Goal: Find specific page/section: Find specific page/section

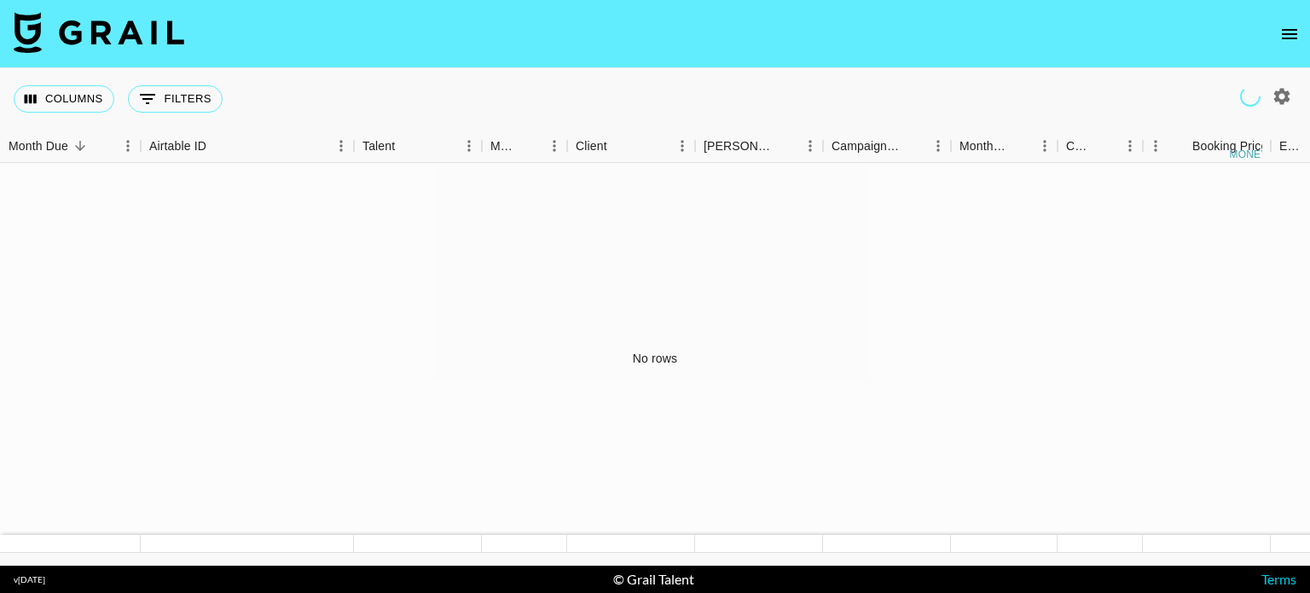
click at [1300, 33] on button "open drawer" at bounding box center [1289, 34] width 34 height 34
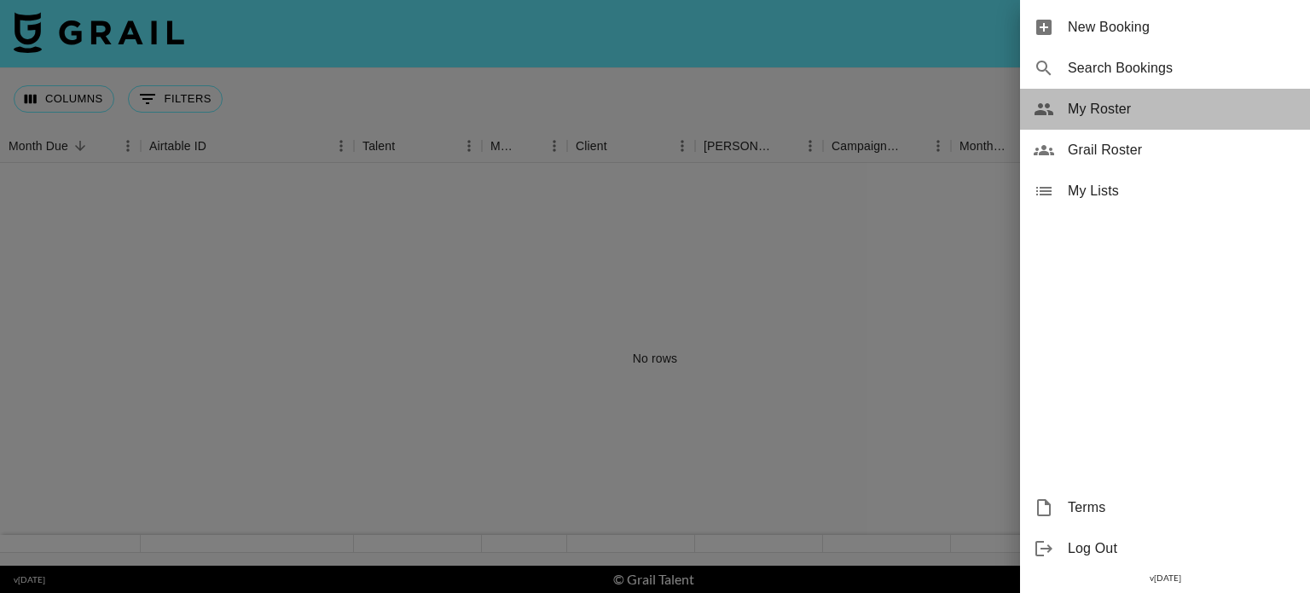
click at [1107, 101] on span "My Roster" at bounding box center [1182, 109] width 229 height 20
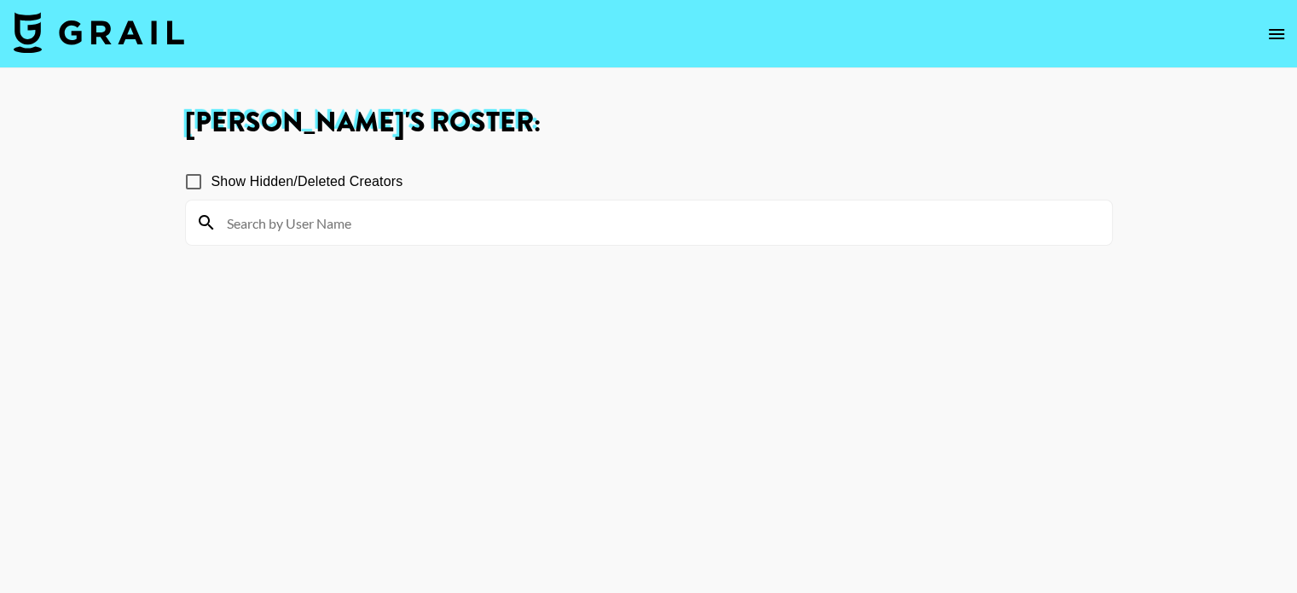
click at [1272, 34] on icon "open drawer" at bounding box center [1276, 34] width 15 height 10
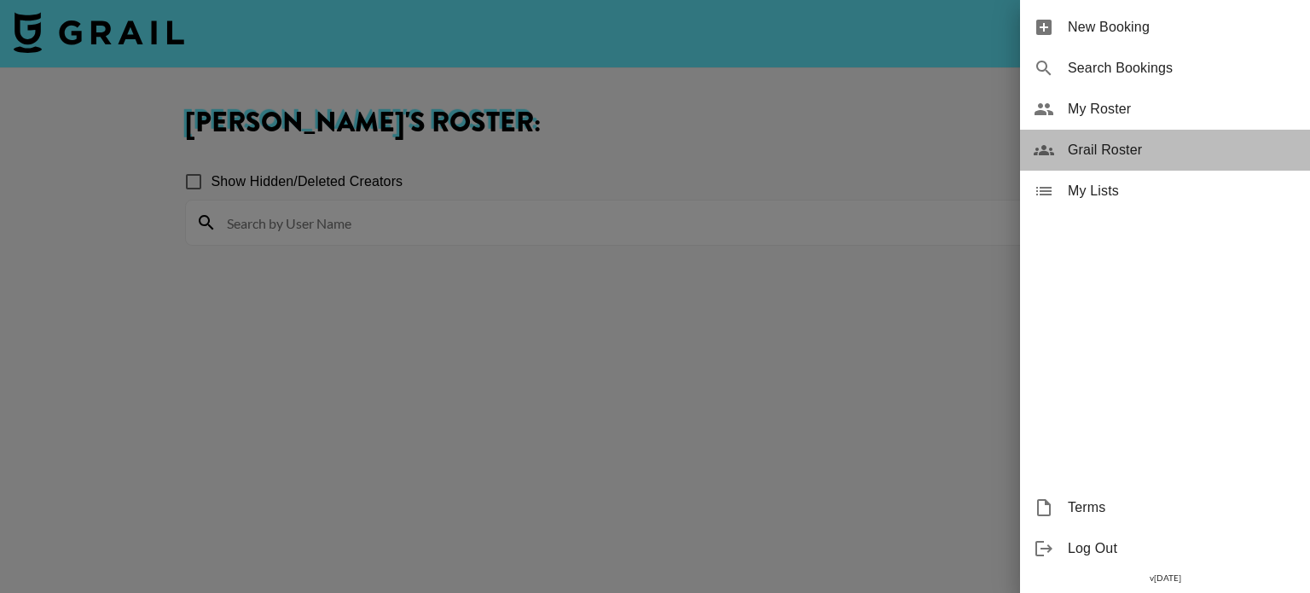
click at [1104, 136] on div "Grail Roster" at bounding box center [1165, 150] width 290 height 41
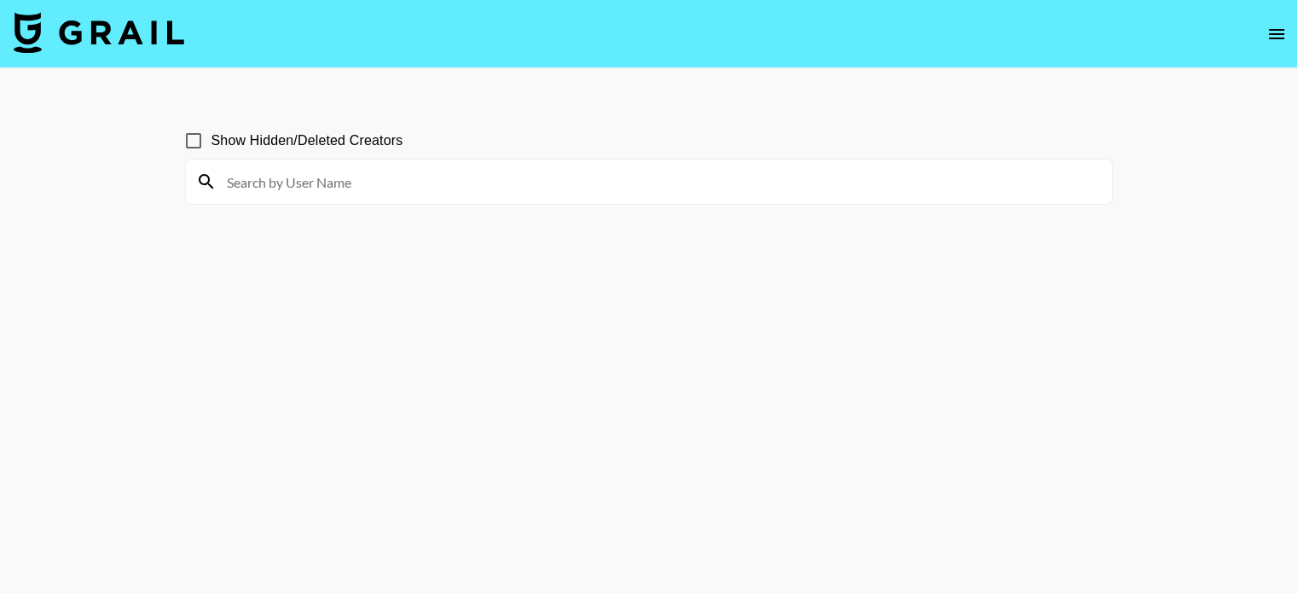
click at [600, 173] on input at bounding box center [659, 181] width 885 height 27
click at [611, 180] on input at bounding box center [659, 181] width 885 height 27
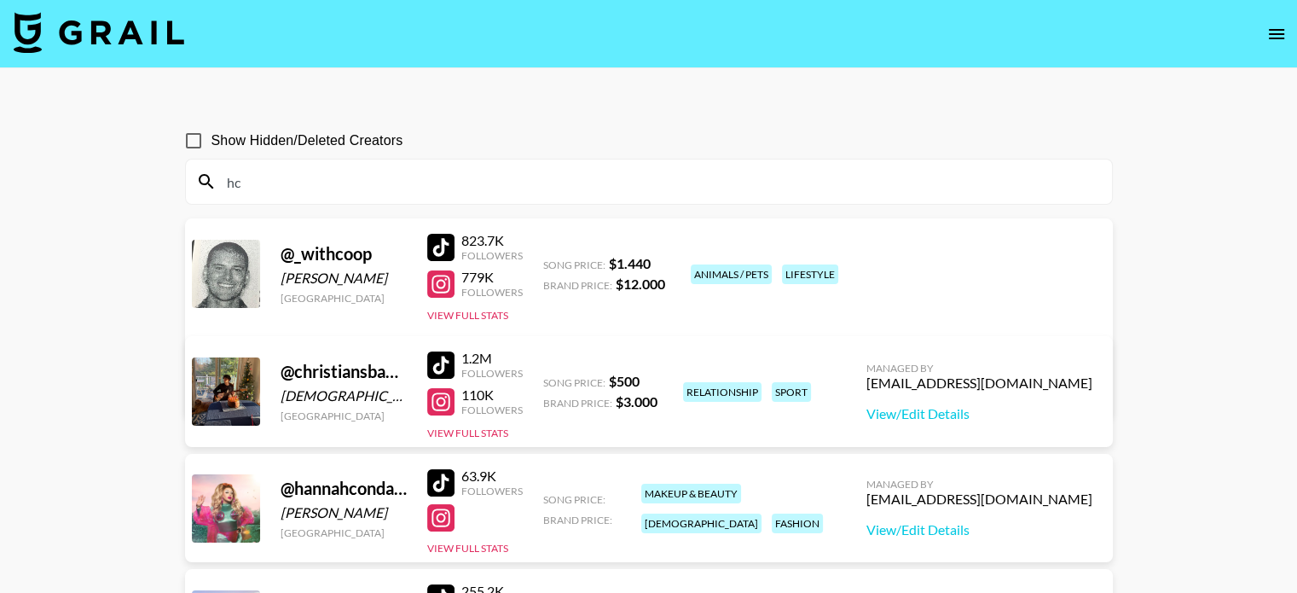
type input "h"
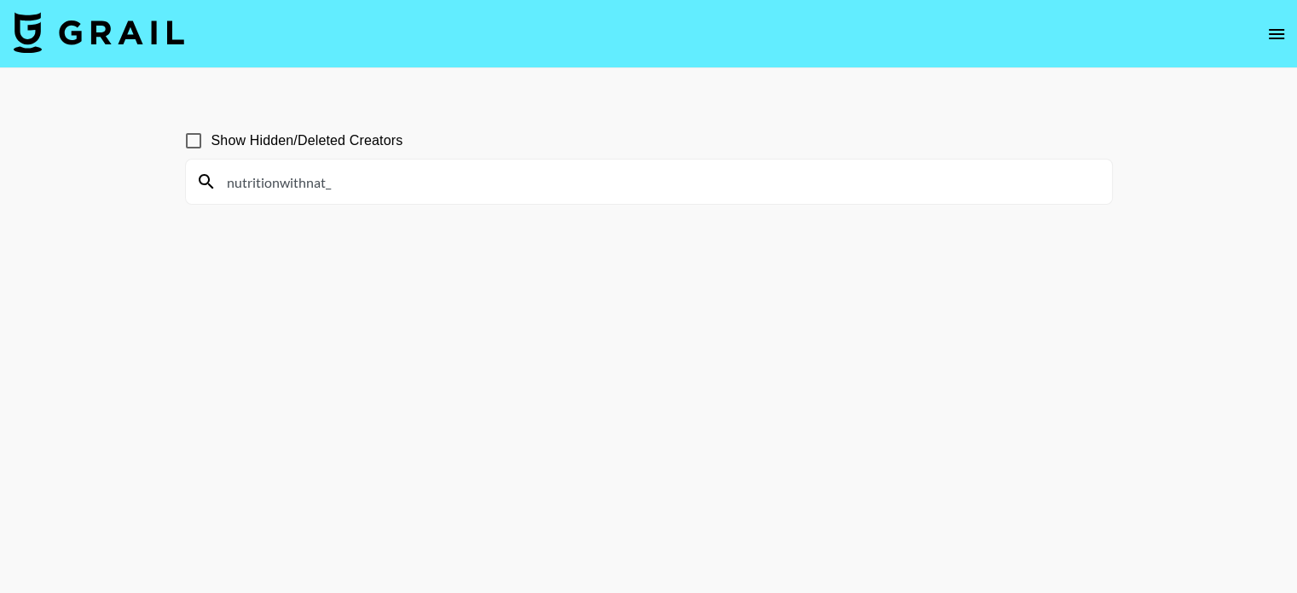
drag, startPoint x: 395, startPoint y: 183, endPoint x: 212, endPoint y: 187, distance: 182.5
click at [212, 187] on div "nutritionwithnat_" at bounding box center [649, 181] width 926 height 44
click at [387, 192] on input "nutritionwithnat_" at bounding box center [659, 181] width 885 height 27
drag, startPoint x: 385, startPoint y: 177, endPoint x: 183, endPoint y: 165, distance: 201.5
click at [183, 165] on div "Show Hidden/Deleted Creators nutritionwithnat_" at bounding box center [648, 337] width 955 height 456
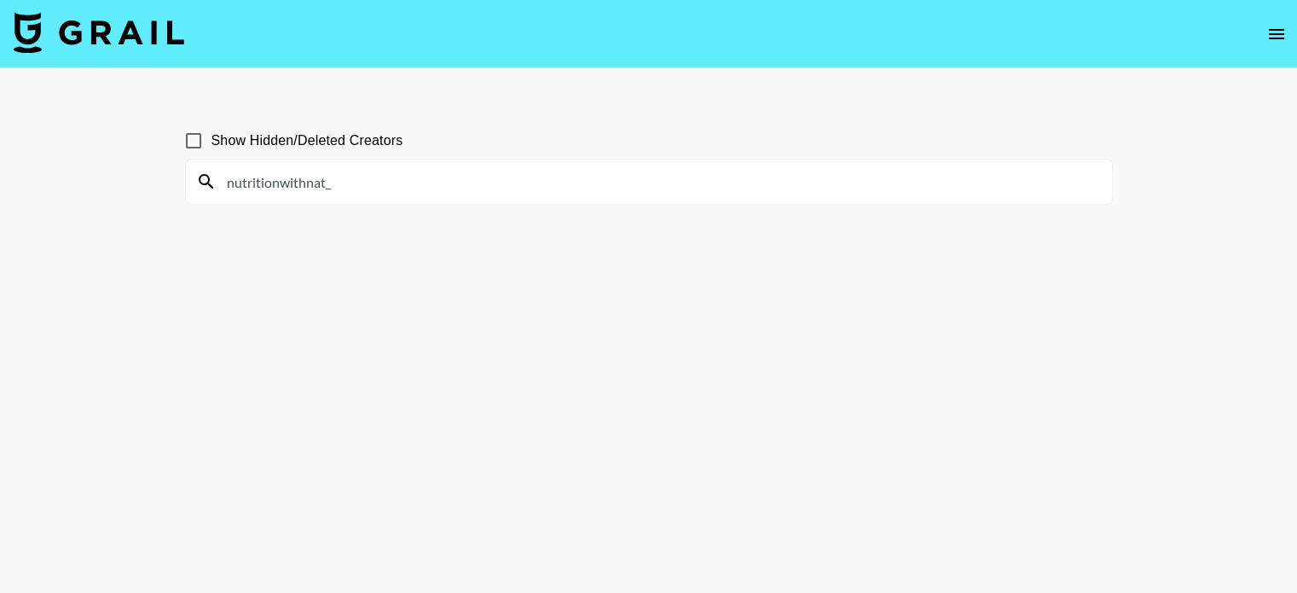
paste input "shaysullivann"
type input "shaysullivann"
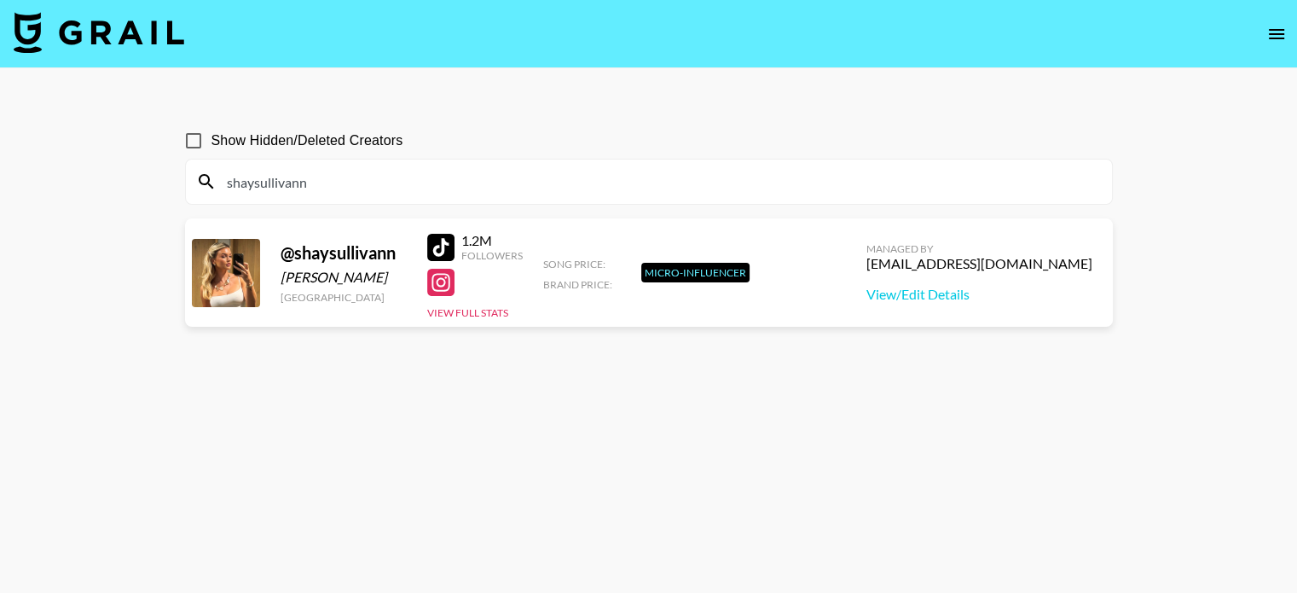
drag, startPoint x: 364, startPoint y: 182, endPoint x: 204, endPoint y: 183, distance: 160.3
click at [204, 183] on div "shaysullivann" at bounding box center [649, 181] width 926 height 44
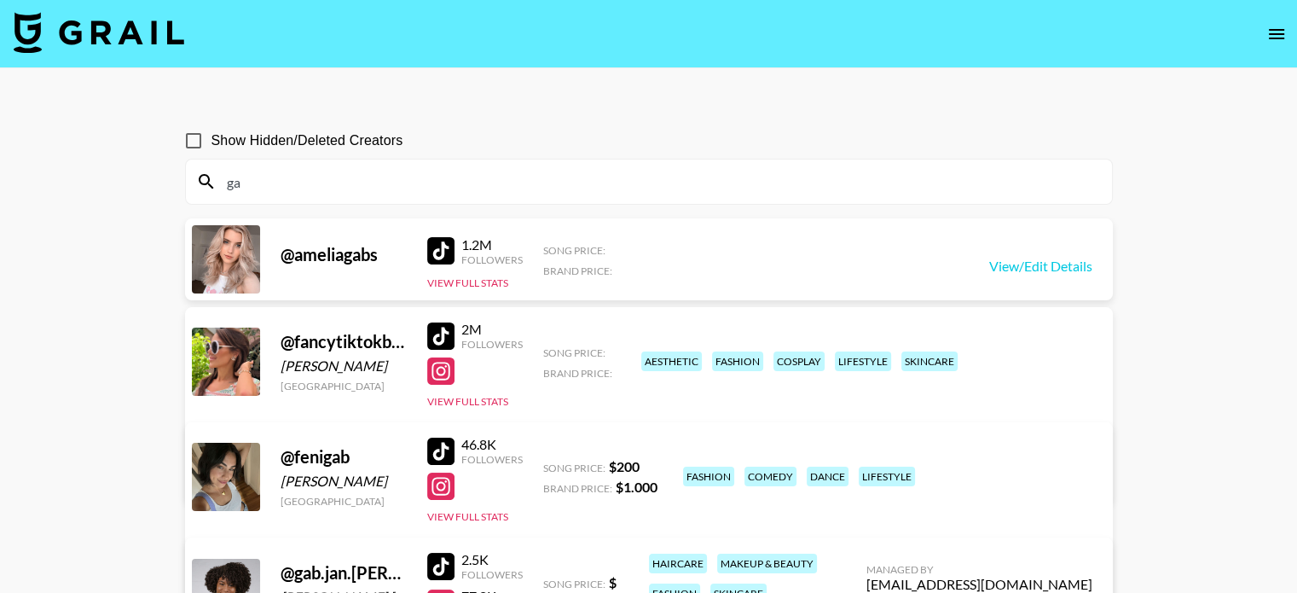
type input "g"
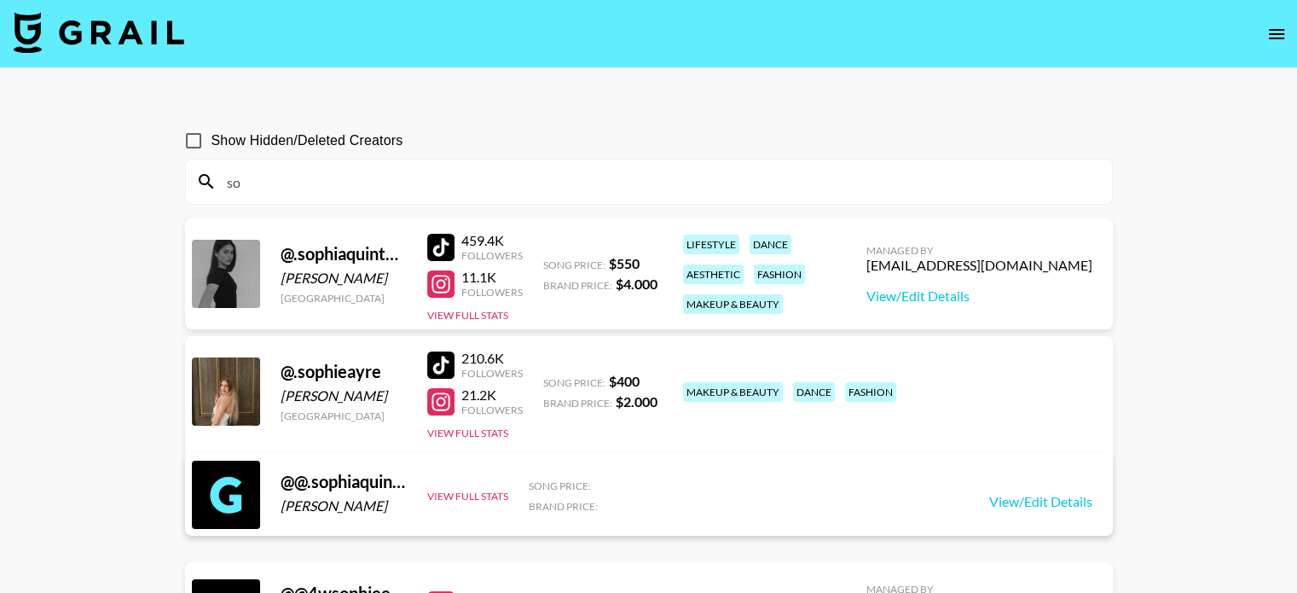
type input "s"
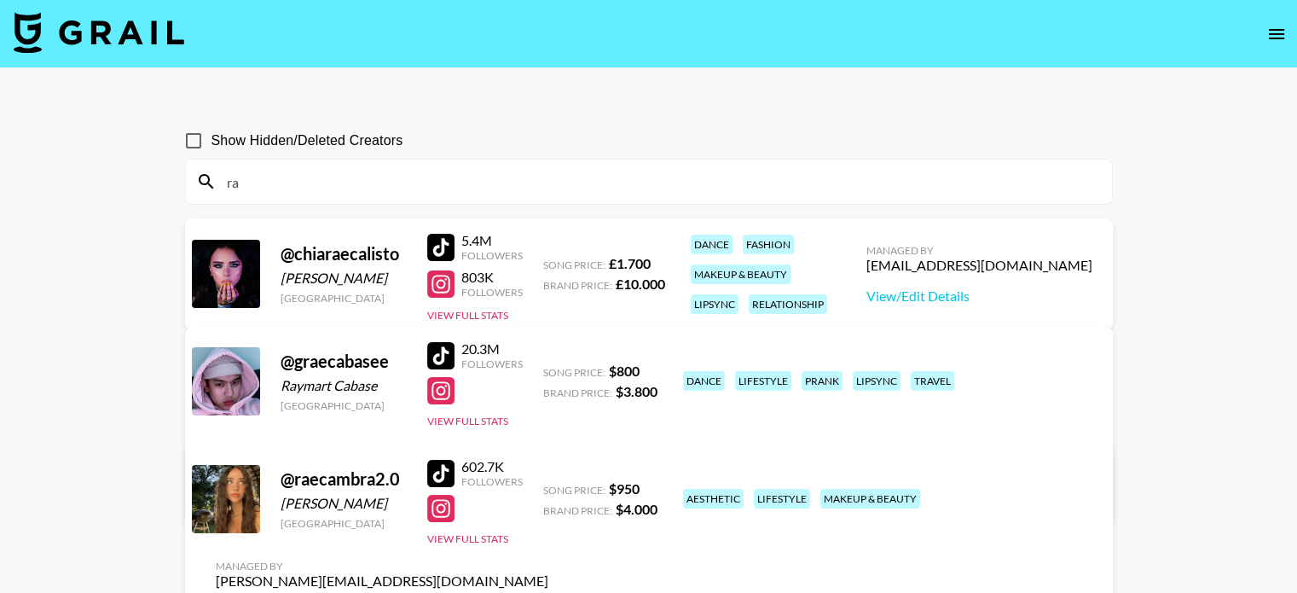
type input "r"
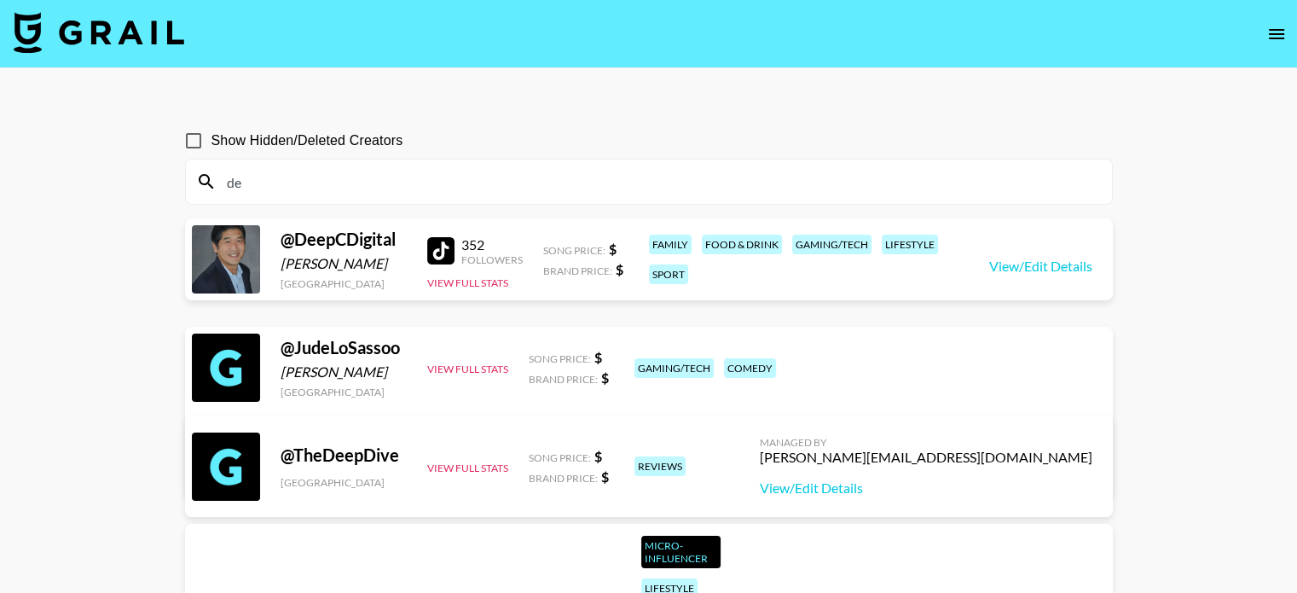
type input "d"
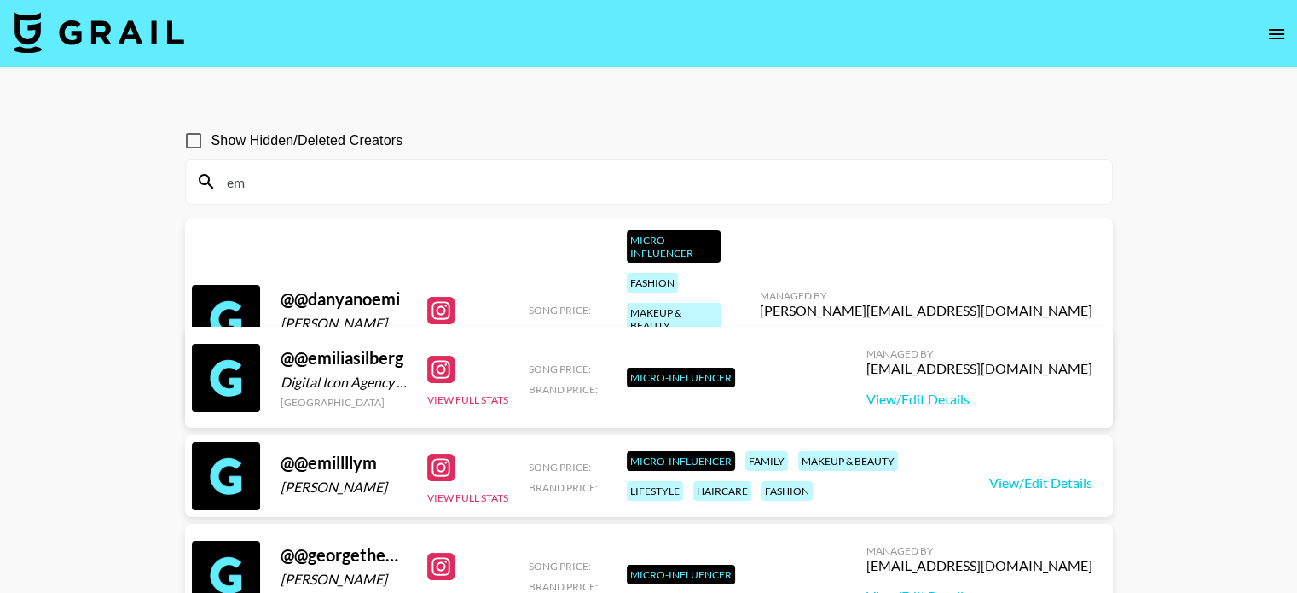
type input "e"
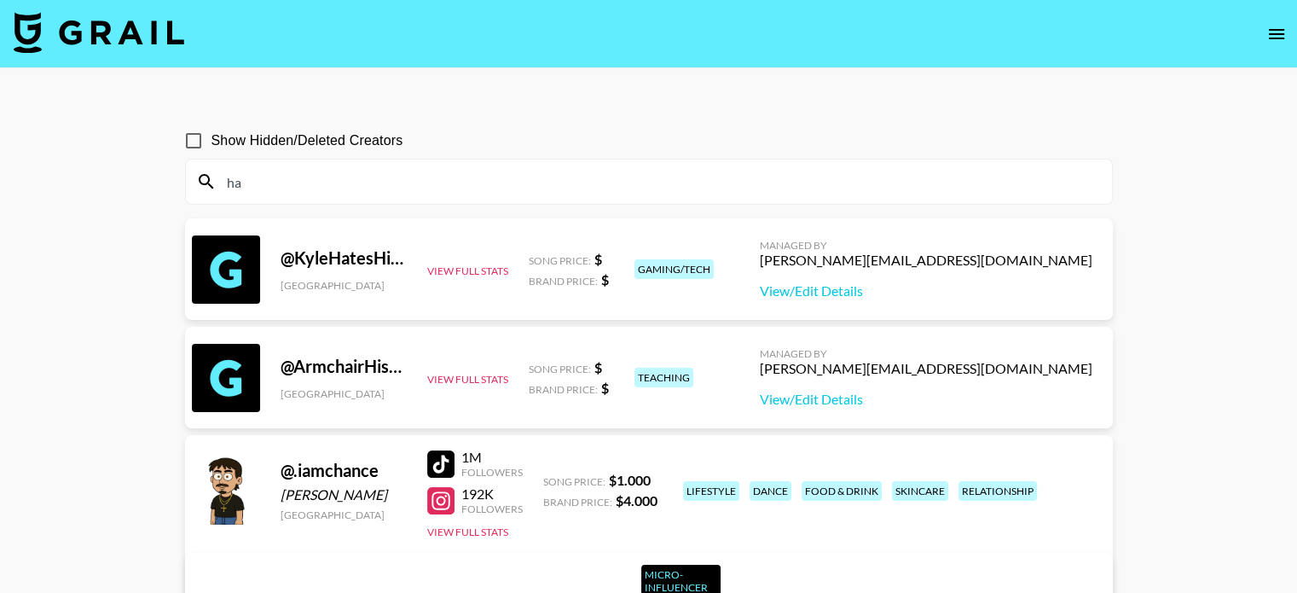
type input "h"
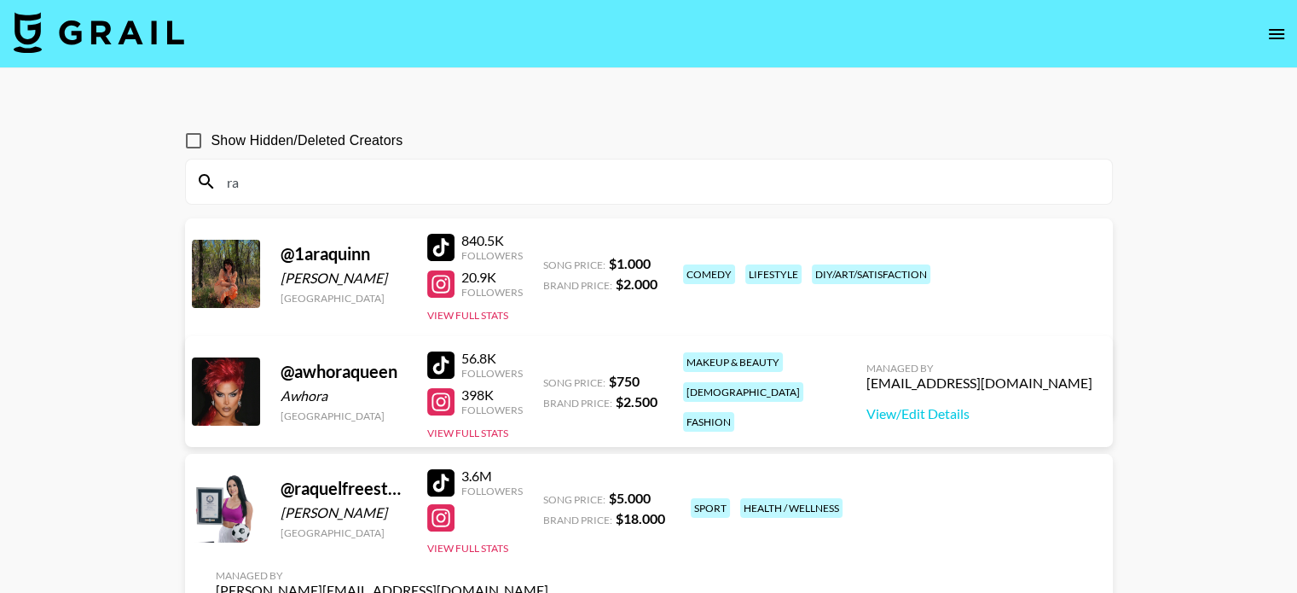
type input "r"
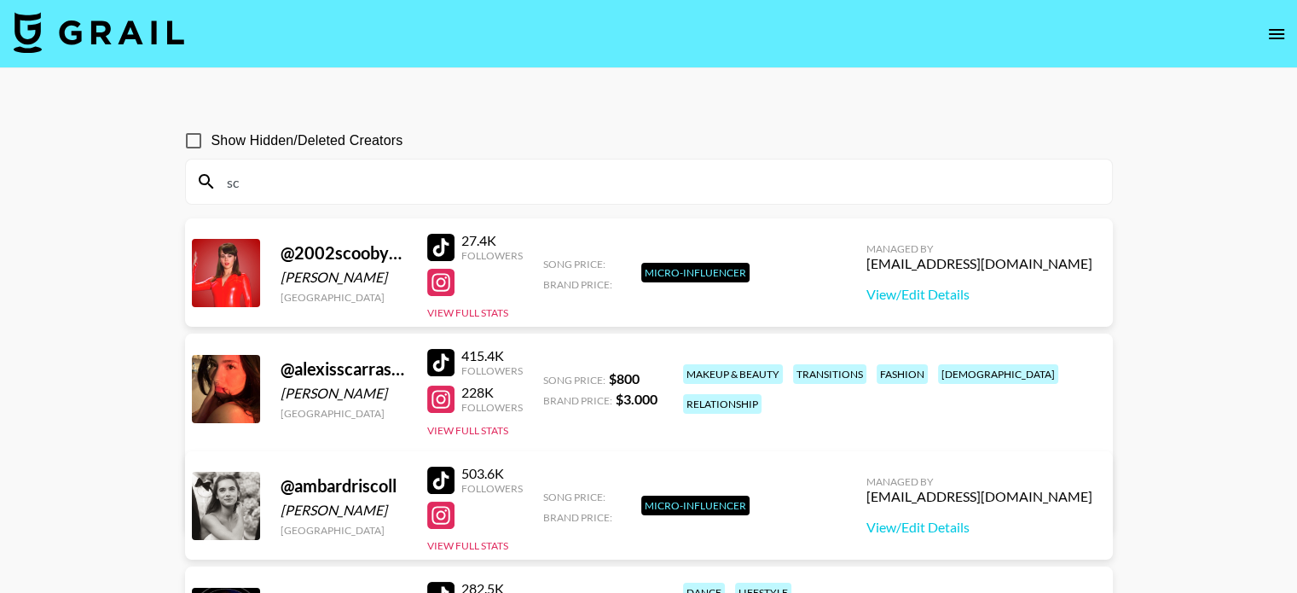
type input "s"
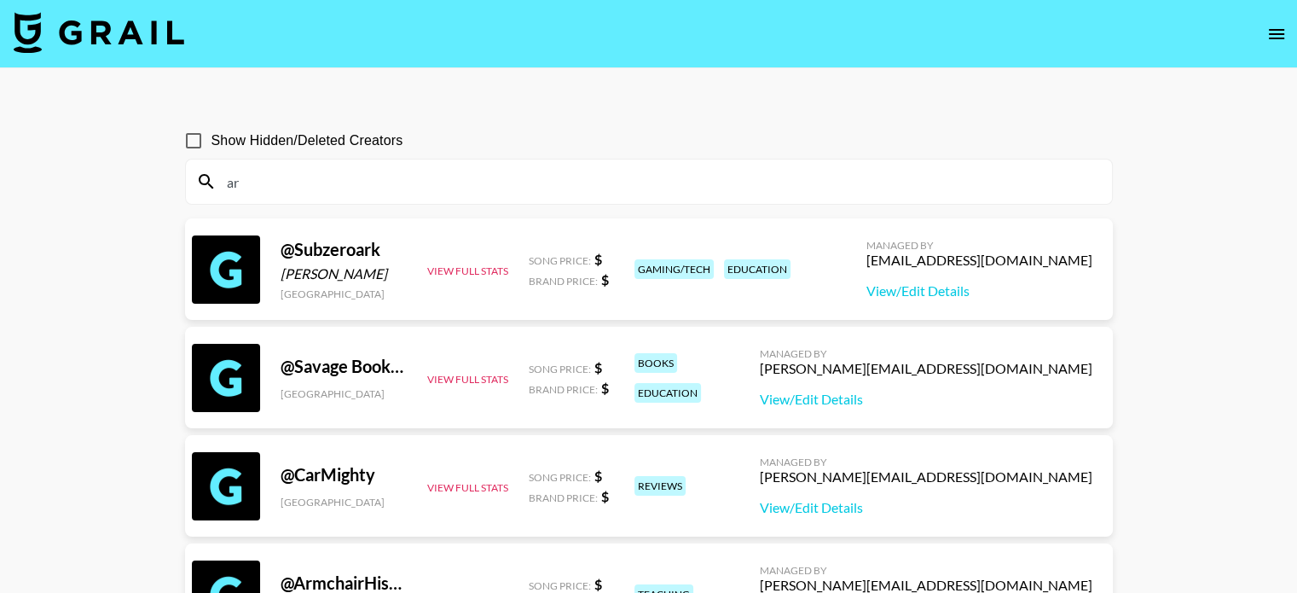
type input "a"
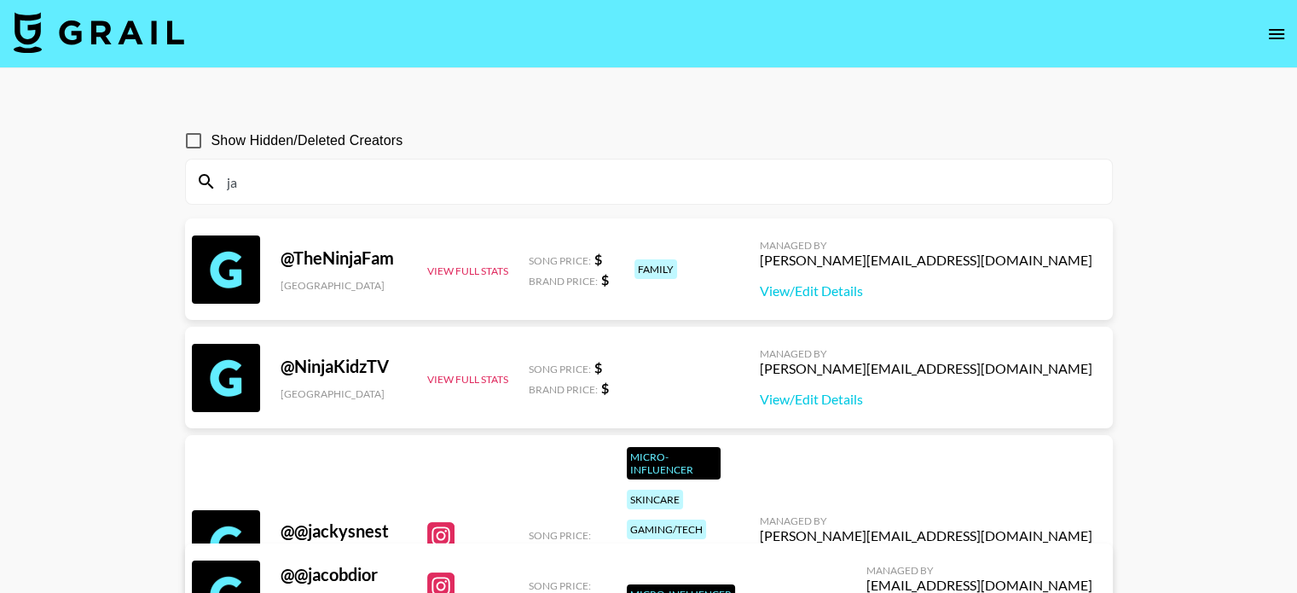
type input "j"
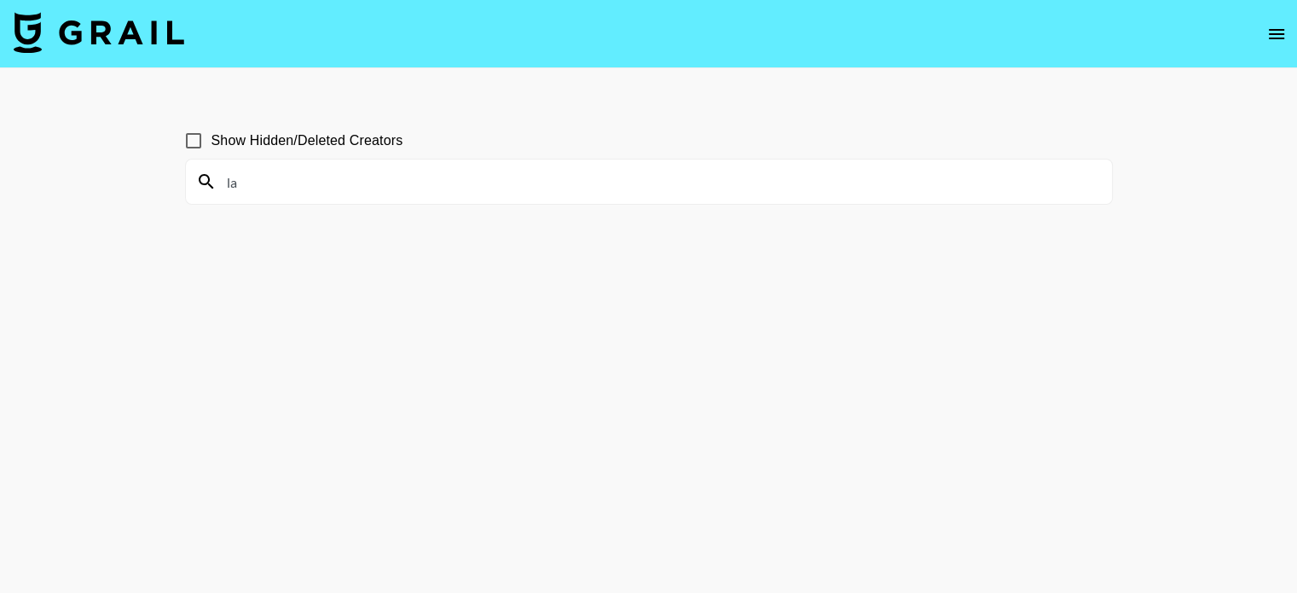
type input "l"
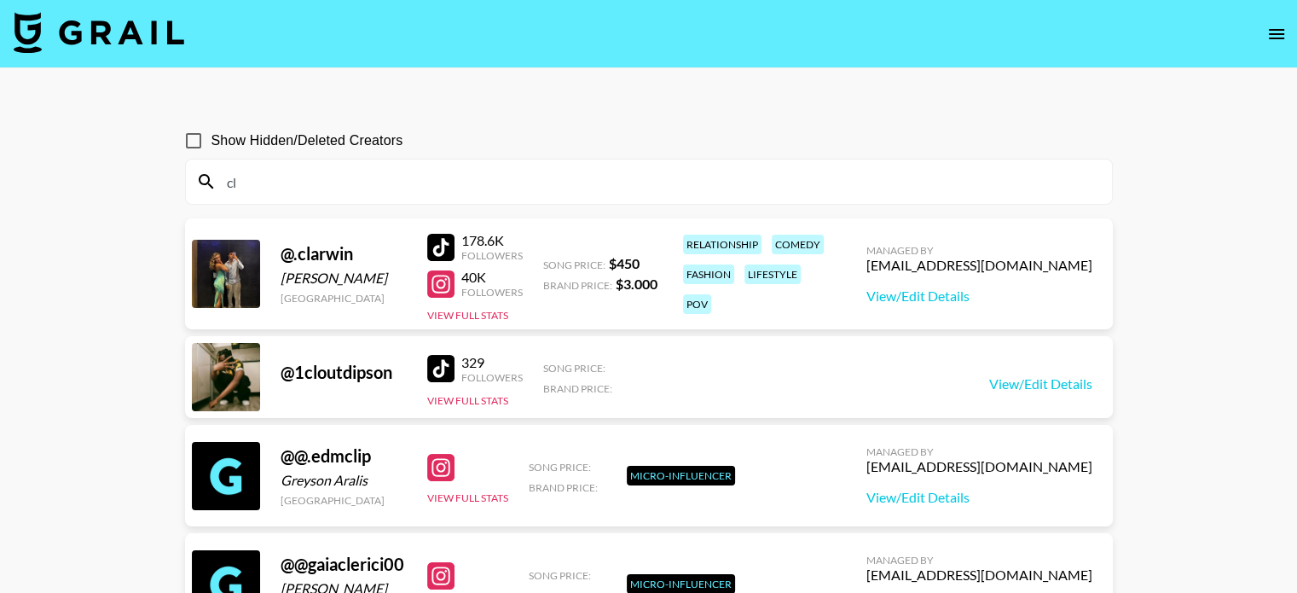
type input "c"
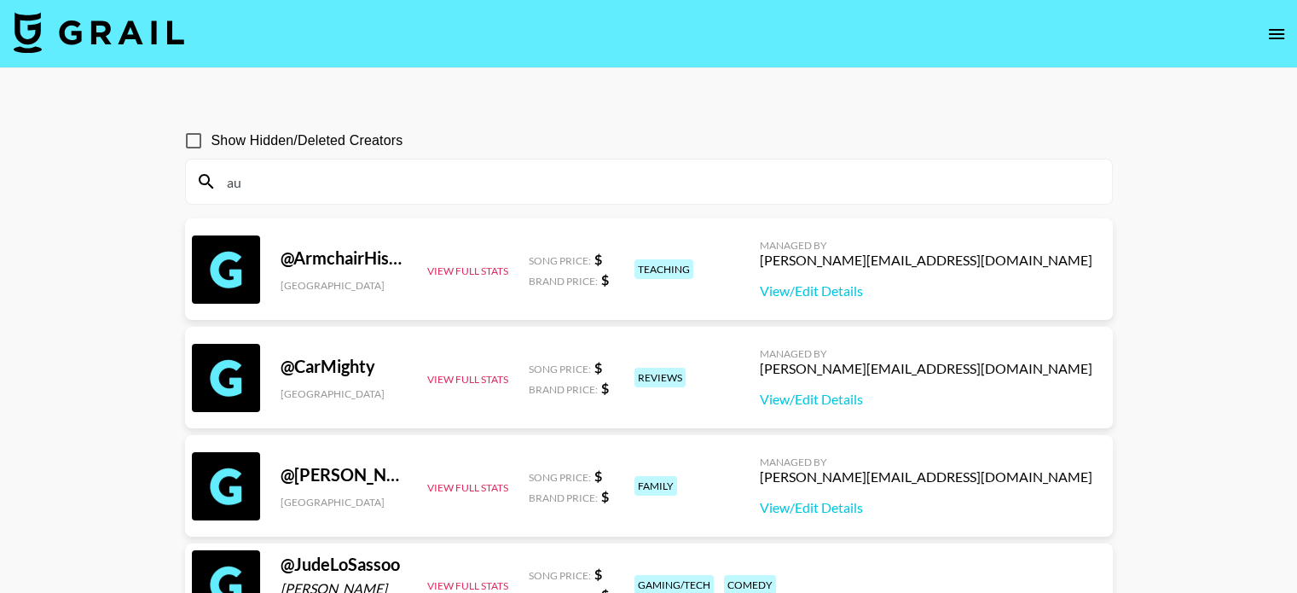
type input "a"
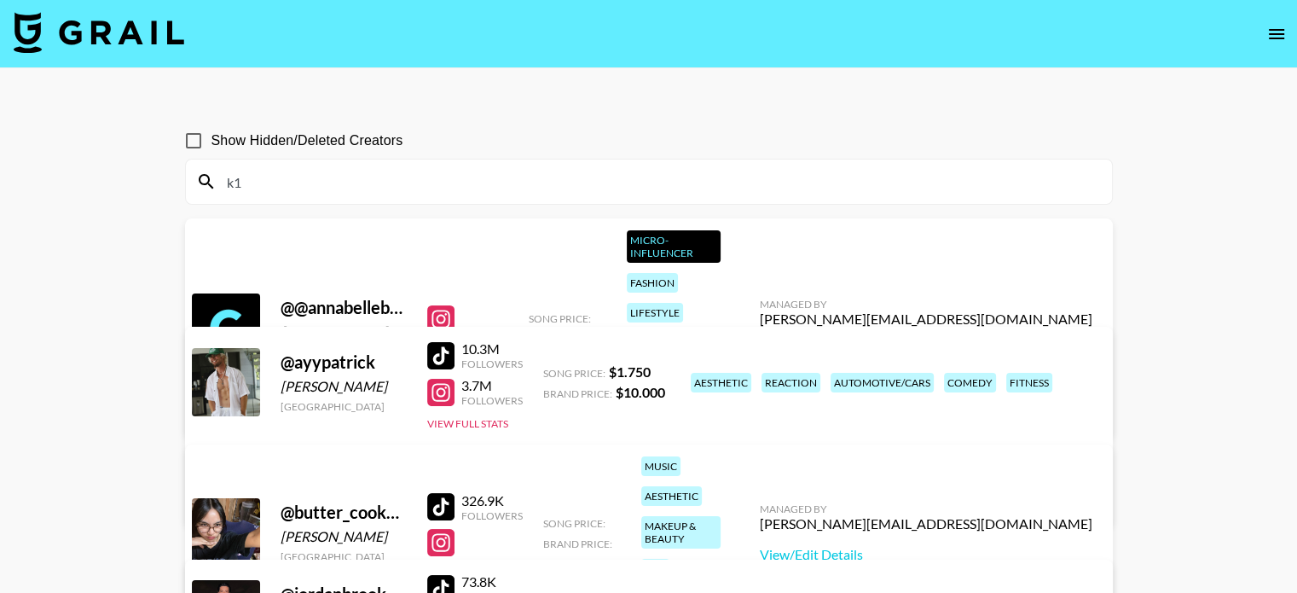
type input "k"
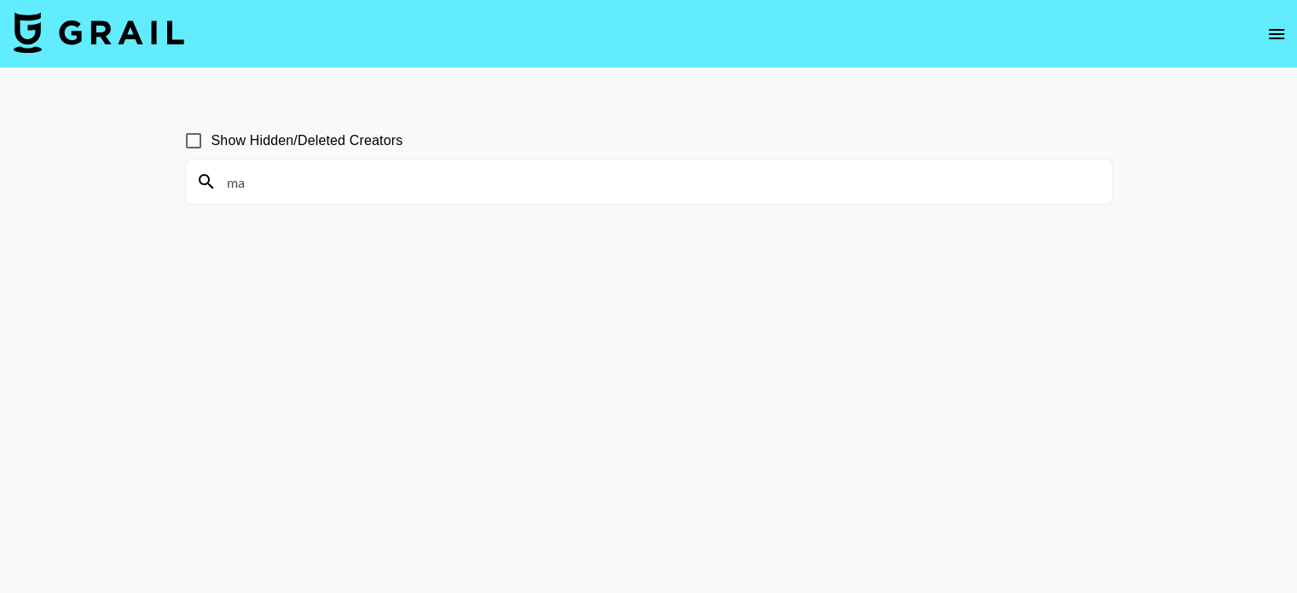
type input "m"
type input "g"
type input "evvr"
